Goal: Entertainment & Leisure: Consume media (video, audio)

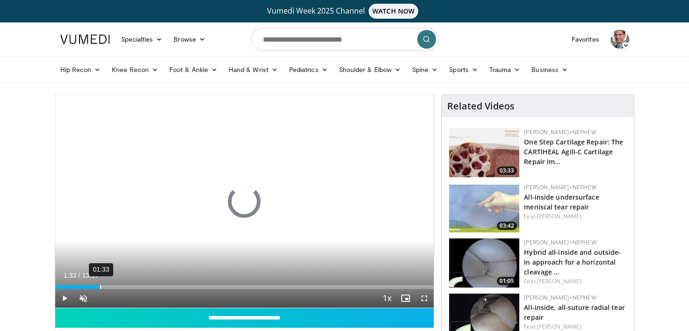
click at [99, 282] on div "Loaded : 0% 01:33 00:00" at bounding box center [244, 284] width 379 height 9
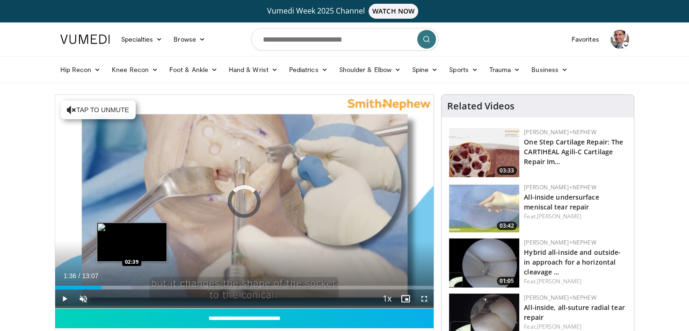
click at [131, 286] on div "Loaded : 20.14% 01:36 02:39" at bounding box center [244, 288] width 379 height 4
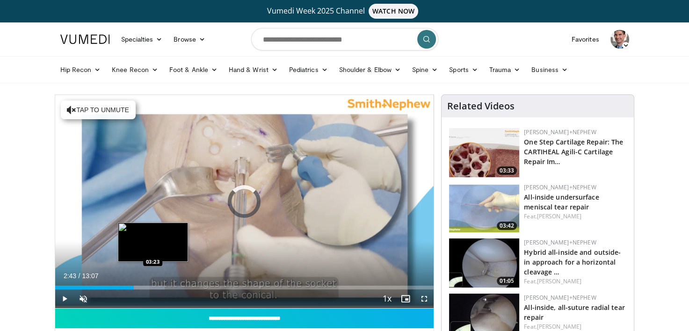
click at [152, 286] on div "Progress Bar" at bounding box center [147, 288] width 33 height 4
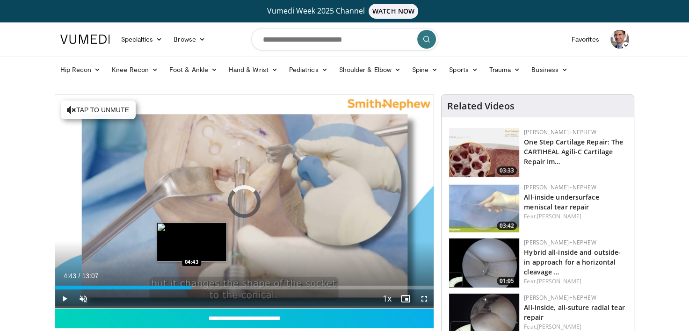
click at [191, 286] on div "Loaded : 0.00% 04:43 04:43" at bounding box center [244, 288] width 379 height 4
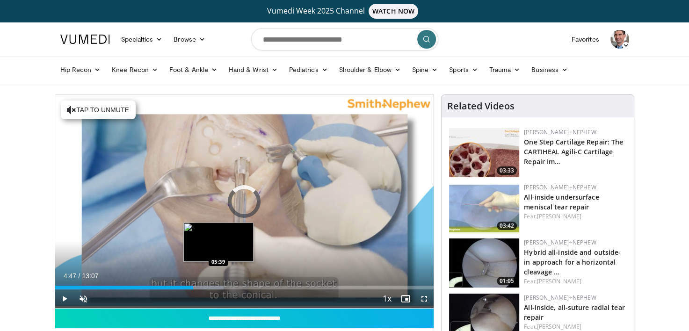
click at [218, 284] on div "Loaded : 44.47% 04:47 05:39" at bounding box center [244, 285] width 379 height 9
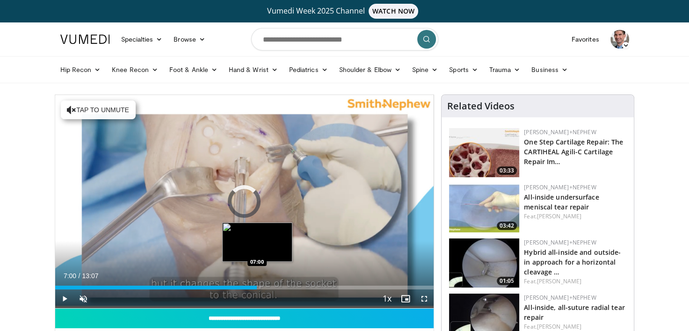
click at [257, 286] on div "Loaded : 0.00% 07:00 07:00" at bounding box center [244, 288] width 379 height 4
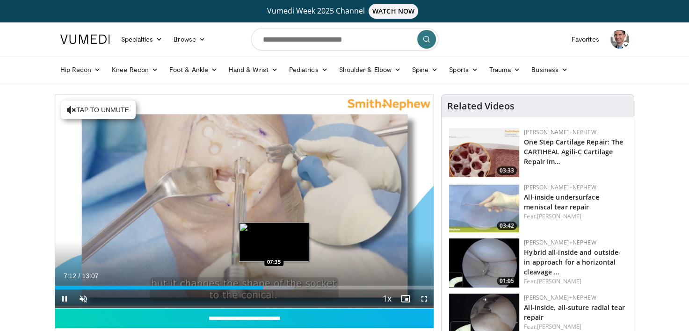
click at [274, 286] on div "Progress Bar" at bounding box center [274, 288] width 38 height 4
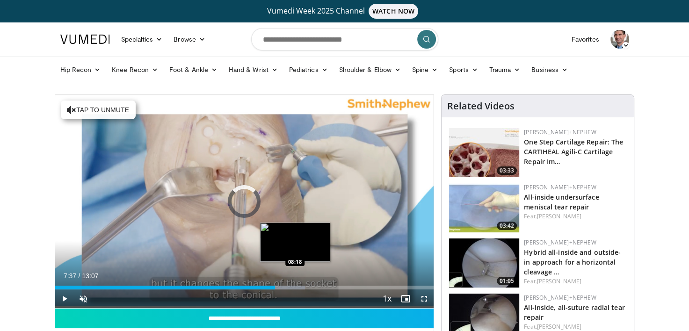
click at [295, 286] on div "Progress Bar" at bounding box center [282, 288] width 45 height 4
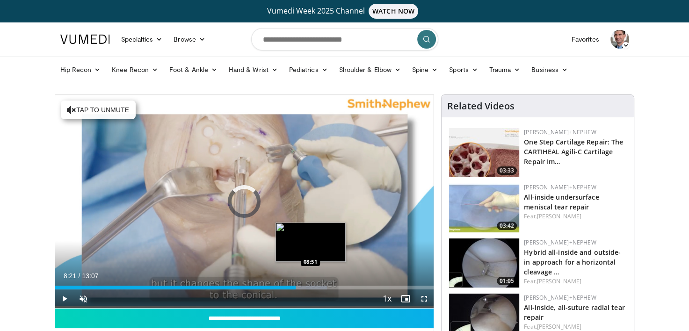
click at [311, 286] on div "Progress Bar" at bounding box center [304, 288] width 44 height 4
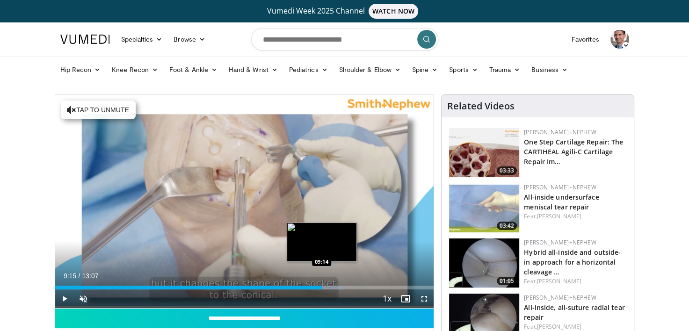
click at [322, 286] on div "Loaded : 76.24% 09:15 09:14" at bounding box center [244, 288] width 379 height 4
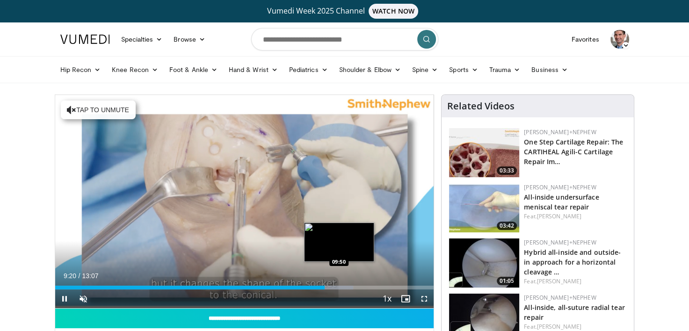
click at [341, 284] on div "Loaded : 78.78% 09:20 09:50" at bounding box center [244, 285] width 379 height 9
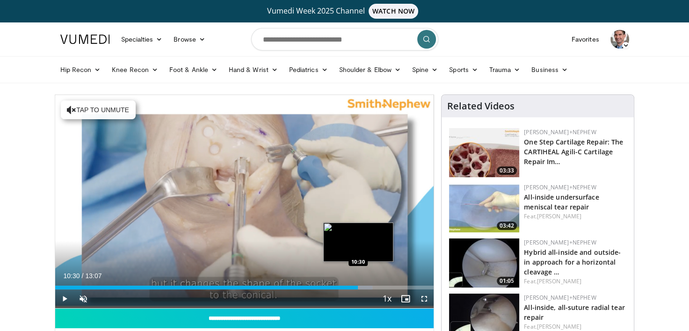
click at [358, 284] on div "Loaded : 83.86% 09:56 10:30" at bounding box center [244, 285] width 379 height 9
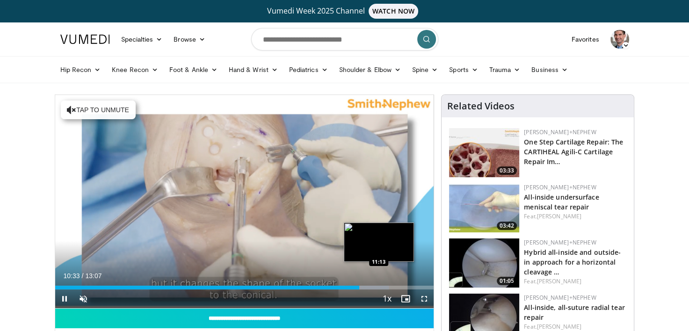
click at [378, 283] on div "Loaded : 88.14% 10:33 11:13" at bounding box center [244, 285] width 379 height 9
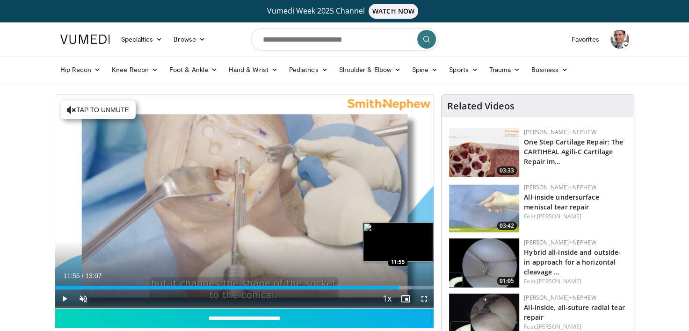
click at [399, 284] on div "Loaded : 94.03% 11:55 11:55" at bounding box center [244, 285] width 379 height 9
